Goal: Information Seeking & Learning: Find specific fact

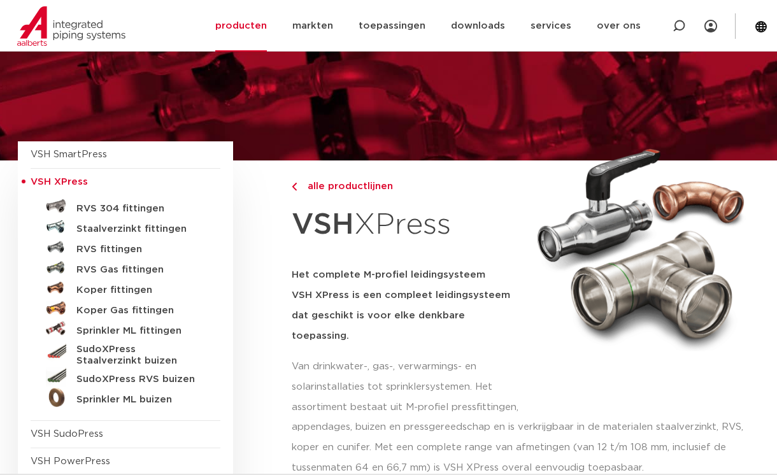
scroll to position [64, 0]
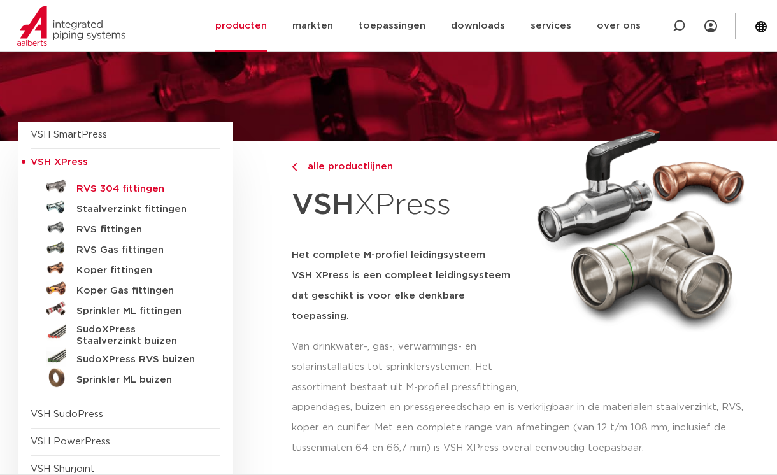
click at [122, 189] on h5 "RVS 304 fittingen" at bounding box center [139, 188] width 126 height 11
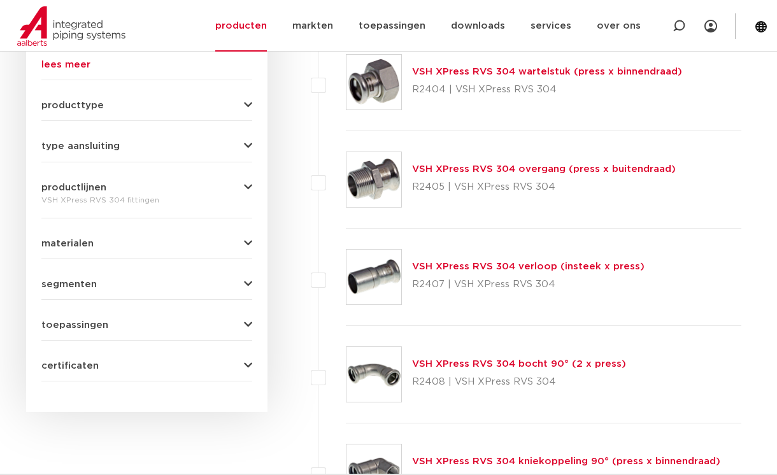
scroll to position [535, 0]
click at [446, 167] on link "VSH XPress RVS 304 overgang (press x buitendraad)" at bounding box center [544, 169] width 264 height 10
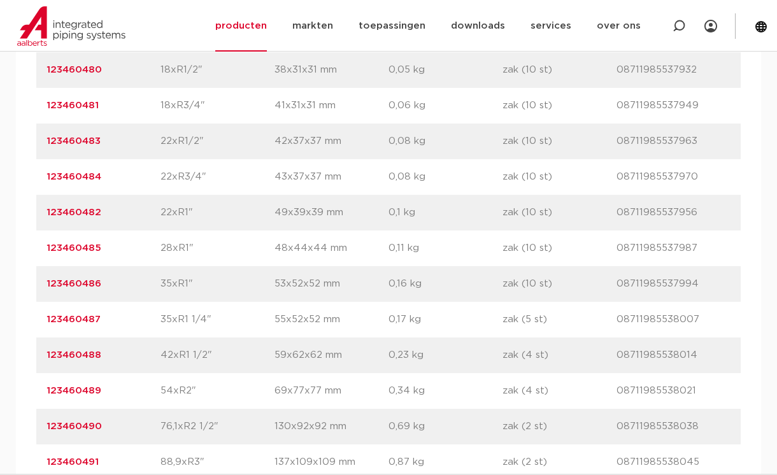
scroll to position [1083, 0]
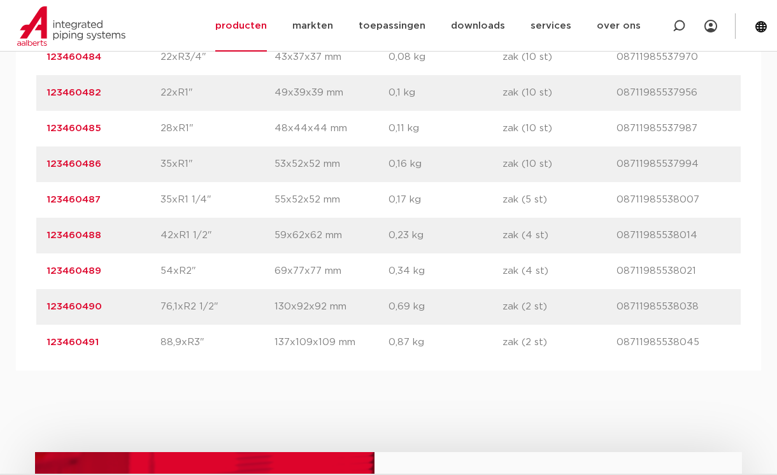
drag, startPoint x: 41, startPoint y: 267, endPoint x: 101, endPoint y: 276, distance: 60.4
click at [101, 276] on div "artikelnummer 123460489 afmeting 54xR2" [GEOGRAPHIC_DATA] 69x77x77 mm gewicht 0…" at bounding box center [388, 271] width 704 height 36
copy link "123460489"
click at [136, 261] on div "artikelnummer 123460489 afmeting 54xR2" afmetingen 69x77x77 mm gewicht 0,34 kg …" at bounding box center [388, 271] width 704 height 36
drag, startPoint x: 41, startPoint y: 265, endPoint x: 697, endPoint y: 261, distance: 656.0
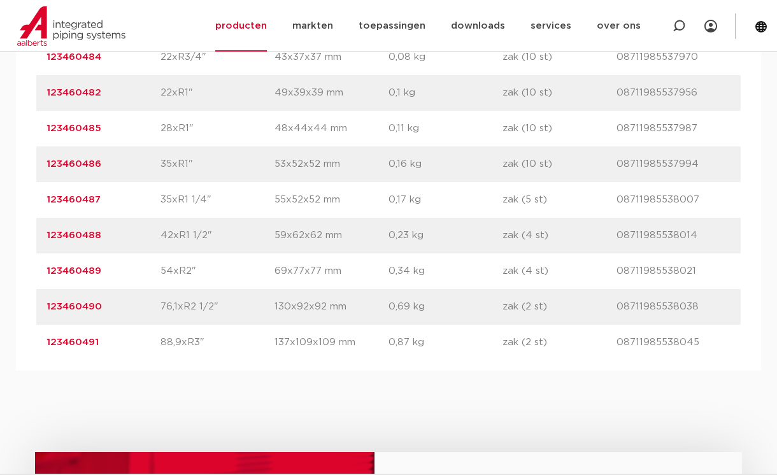
click at [701, 262] on div "artikelnummer 123460489 afmeting 54xR2" afmetingen 69x77x77 mm gewicht 0,34 kg …" at bounding box center [388, 271] width 704 height 36
copy div "123460489 afmeting 54xR2" afmetingen 69x77x77 mm gewicht 0,34 kg verpakking zak…"
